Goal: Information Seeking & Learning: Compare options

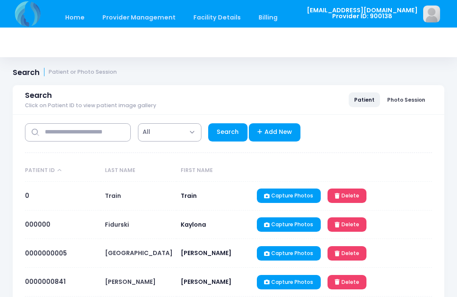
select select "***"
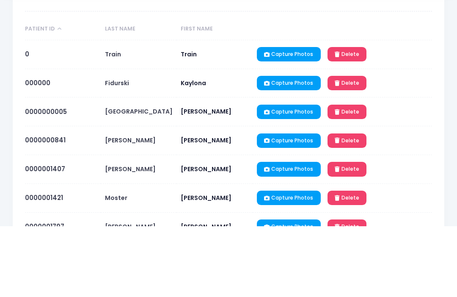
type input "*******"
click at [230, 61] on link "Search" at bounding box center [227, 61] width 39 height 18
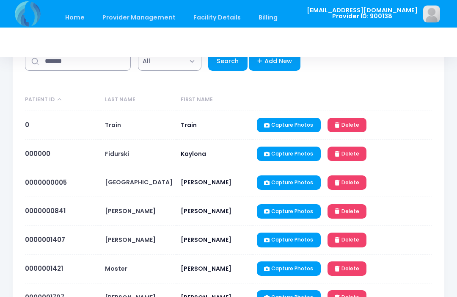
select select "***"
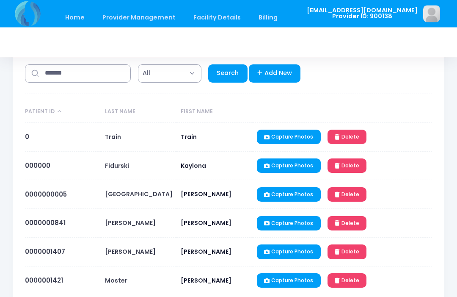
scroll to position [105, 0]
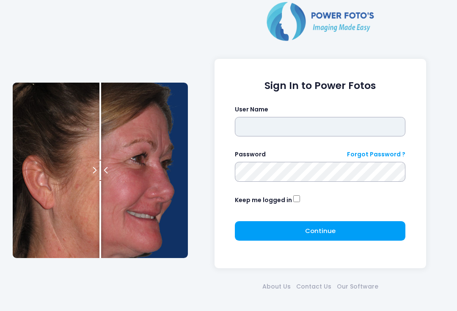
type input "**********"
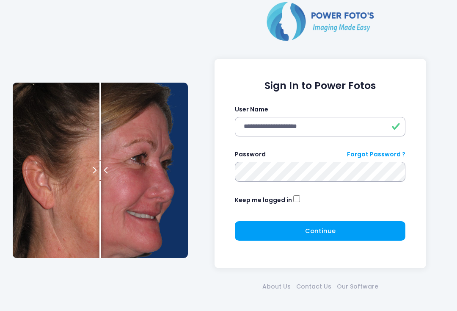
click button "submit" at bounding box center [0, 0] width 0 height 0
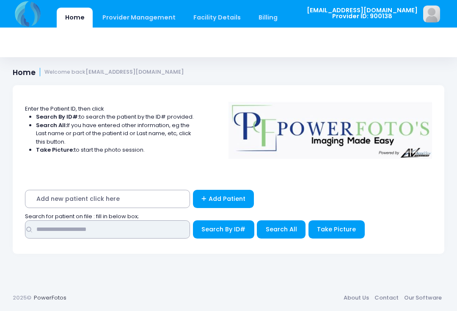
click at [148, 227] on input "text" at bounding box center [107, 229] width 165 height 18
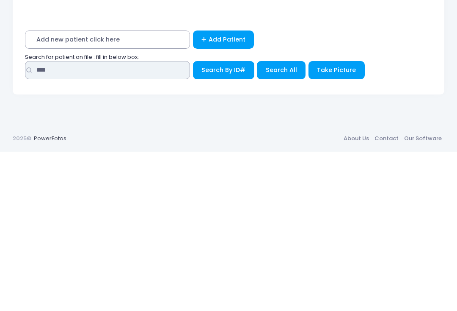
type input "****"
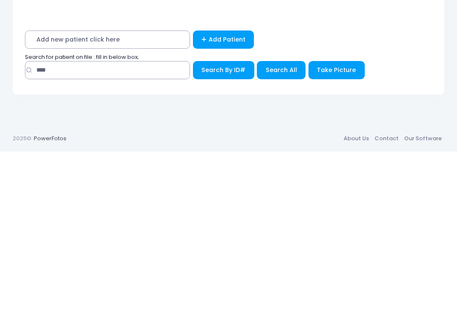
click at [282, 225] on span "Search All" at bounding box center [281, 229] width 31 height 8
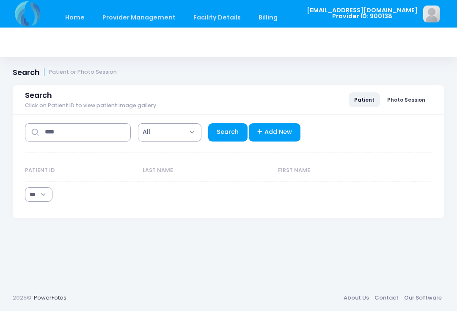
select select "***"
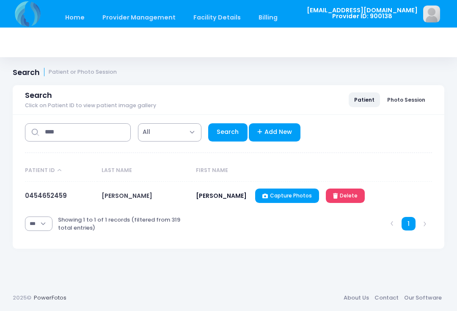
click at [52, 200] on link "0454652459" at bounding box center [46, 195] width 42 height 9
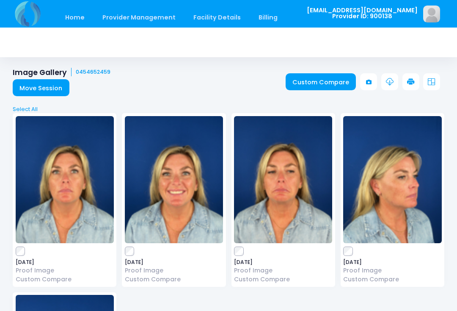
click at [308, 79] on link "Custom Compare" at bounding box center [321, 81] width 71 height 17
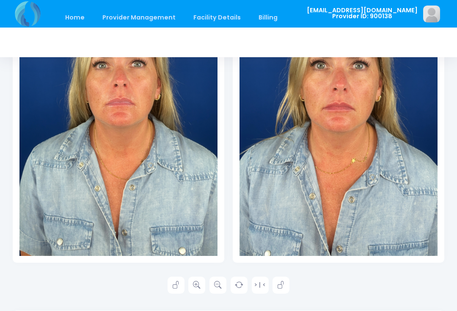
scroll to position [237, 0]
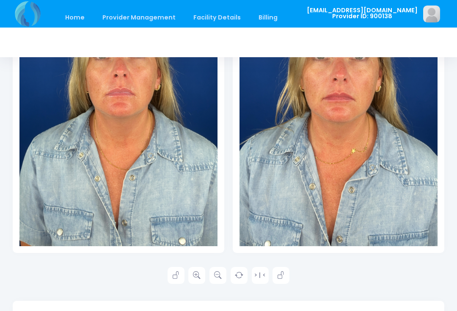
click at [198, 277] on icon at bounding box center [197, 275] width 8 height 8
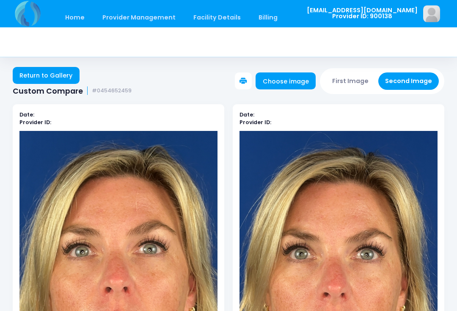
scroll to position [0, 0]
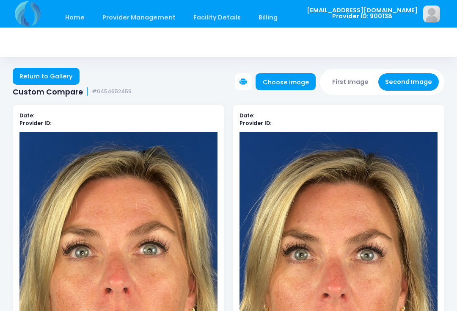
click at [352, 83] on button "First Image" at bounding box center [350, 81] width 50 height 17
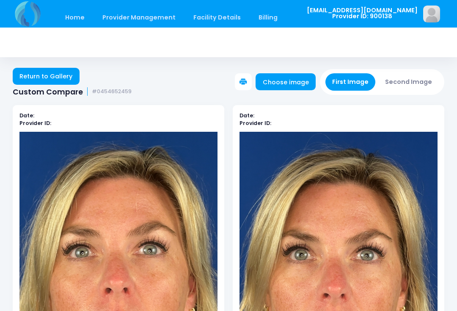
click at [292, 80] on link "Choose image" at bounding box center [286, 81] width 60 height 17
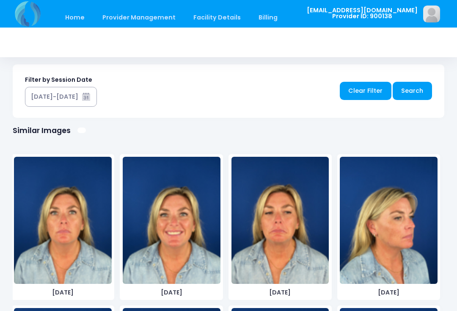
click at [179, 240] on img at bounding box center [172, 220] width 98 height 127
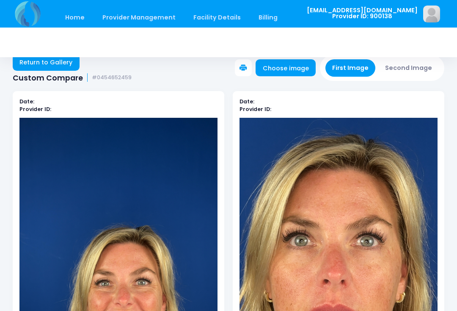
scroll to position [12, 0]
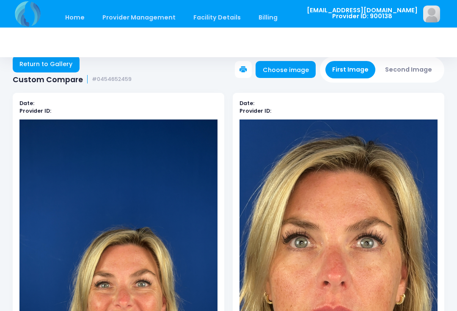
click at [405, 69] on button "Second Image" at bounding box center [408, 69] width 61 height 17
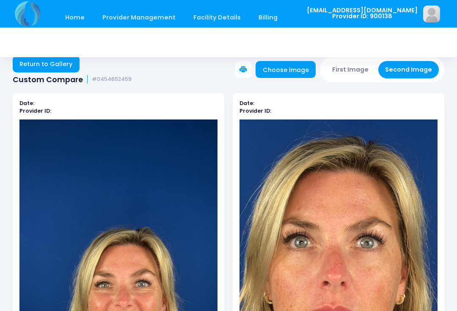
click at [292, 71] on link "Choose image" at bounding box center [286, 69] width 60 height 17
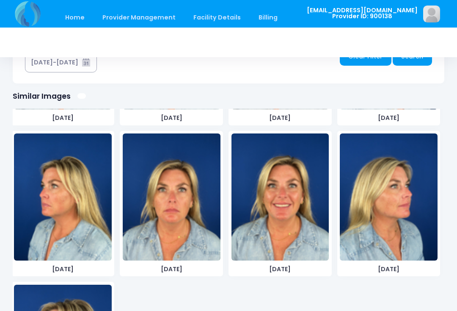
scroll to position [141, 0]
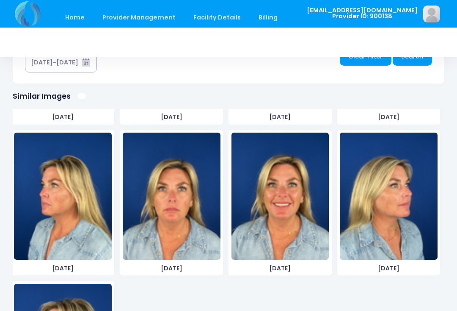
click at [276, 212] on img at bounding box center [280, 195] width 98 height 127
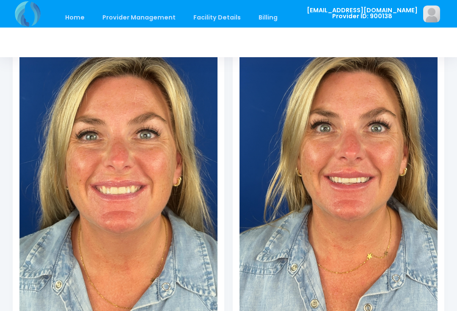
scroll to position [0, 0]
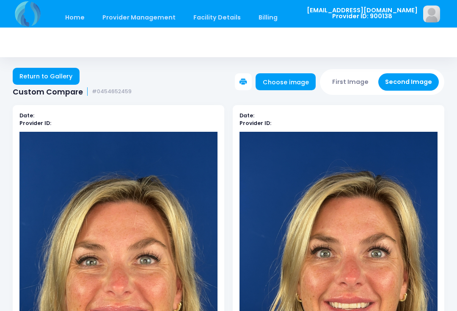
click at [352, 80] on button "First Image" at bounding box center [350, 81] width 50 height 17
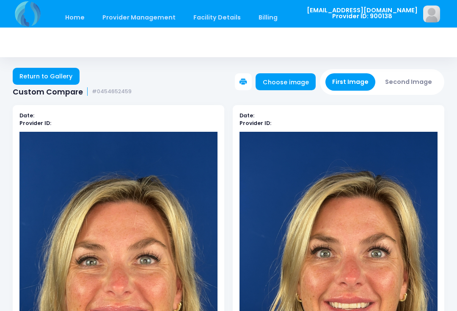
click at [283, 80] on link "Choose image" at bounding box center [286, 81] width 60 height 17
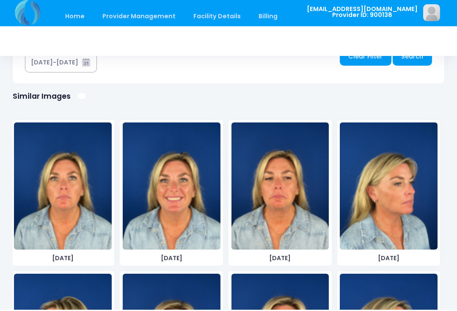
click at [374, 212] on img at bounding box center [389, 187] width 98 height 127
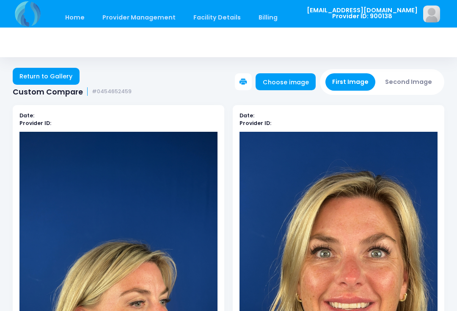
click at [407, 83] on button "Second Image" at bounding box center [408, 81] width 61 height 17
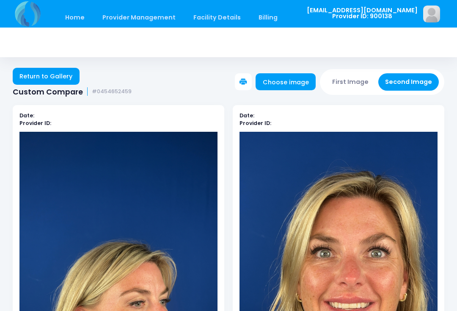
click at [311, 80] on link "Choose image" at bounding box center [286, 81] width 60 height 17
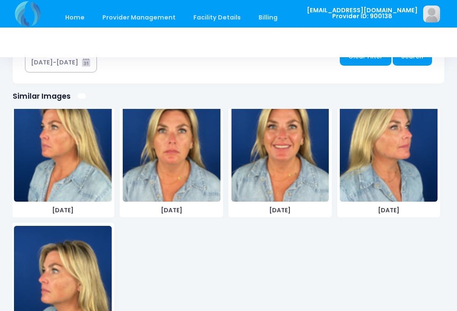
scroll to position [200, 0]
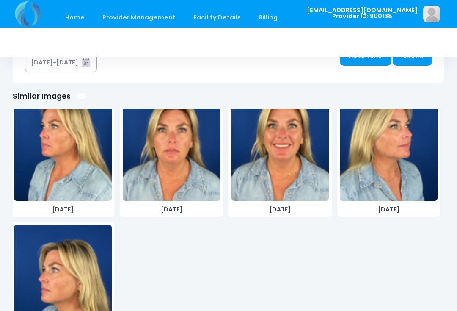
click at [378, 171] on img at bounding box center [389, 137] width 98 height 127
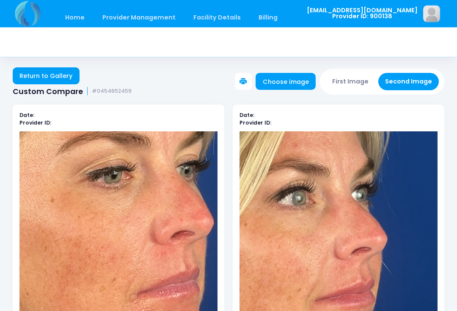
scroll to position [0, 0]
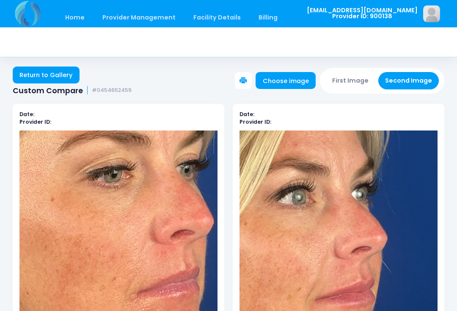
click at [355, 80] on button "First Image" at bounding box center [350, 80] width 50 height 17
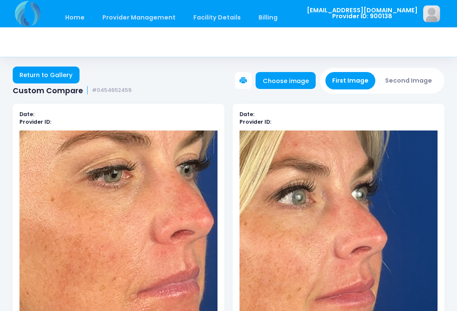
click at [297, 79] on link "Choose image" at bounding box center [286, 80] width 60 height 17
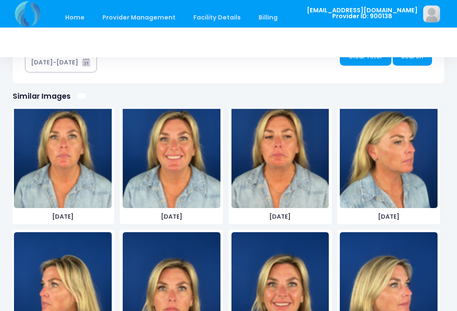
scroll to position [42, 0]
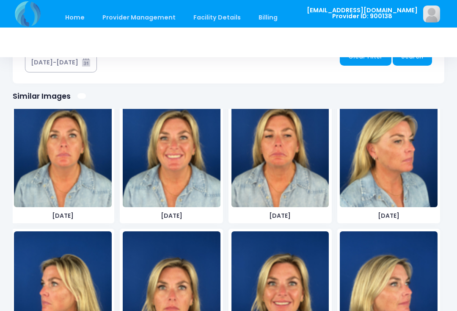
click at [65, 272] on img at bounding box center [63, 294] width 98 height 127
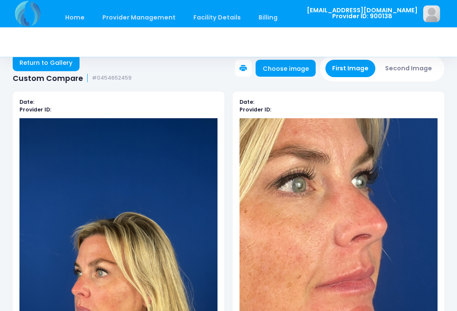
scroll to position [11, 0]
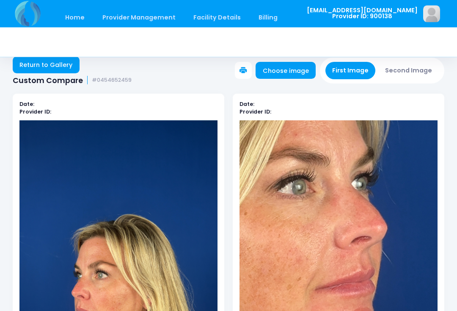
click at [410, 72] on button "Second Image" at bounding box center [408, 70] width 61 height 17
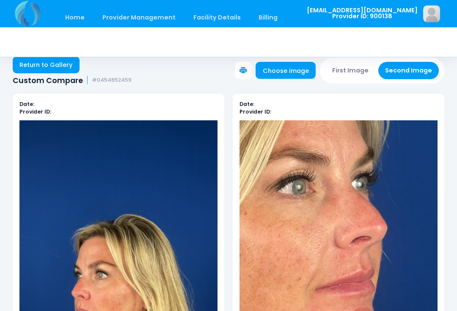
click at [297, 74] on link "Choose image" at bounding box center [286, 70] width 60 height 17
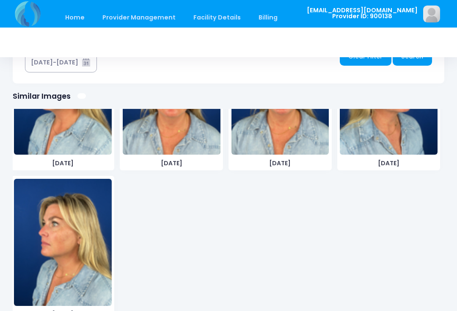
scroll to position [245, 0]
click at [74, 250] on img at bounding box center [63, 242] width 98 height 127
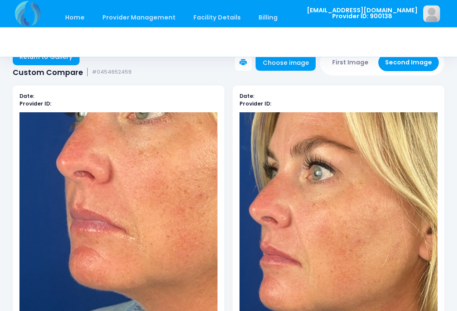
scroll to position [19, 0]
